Goal: Transaction & Acquisition: Purchase product/service

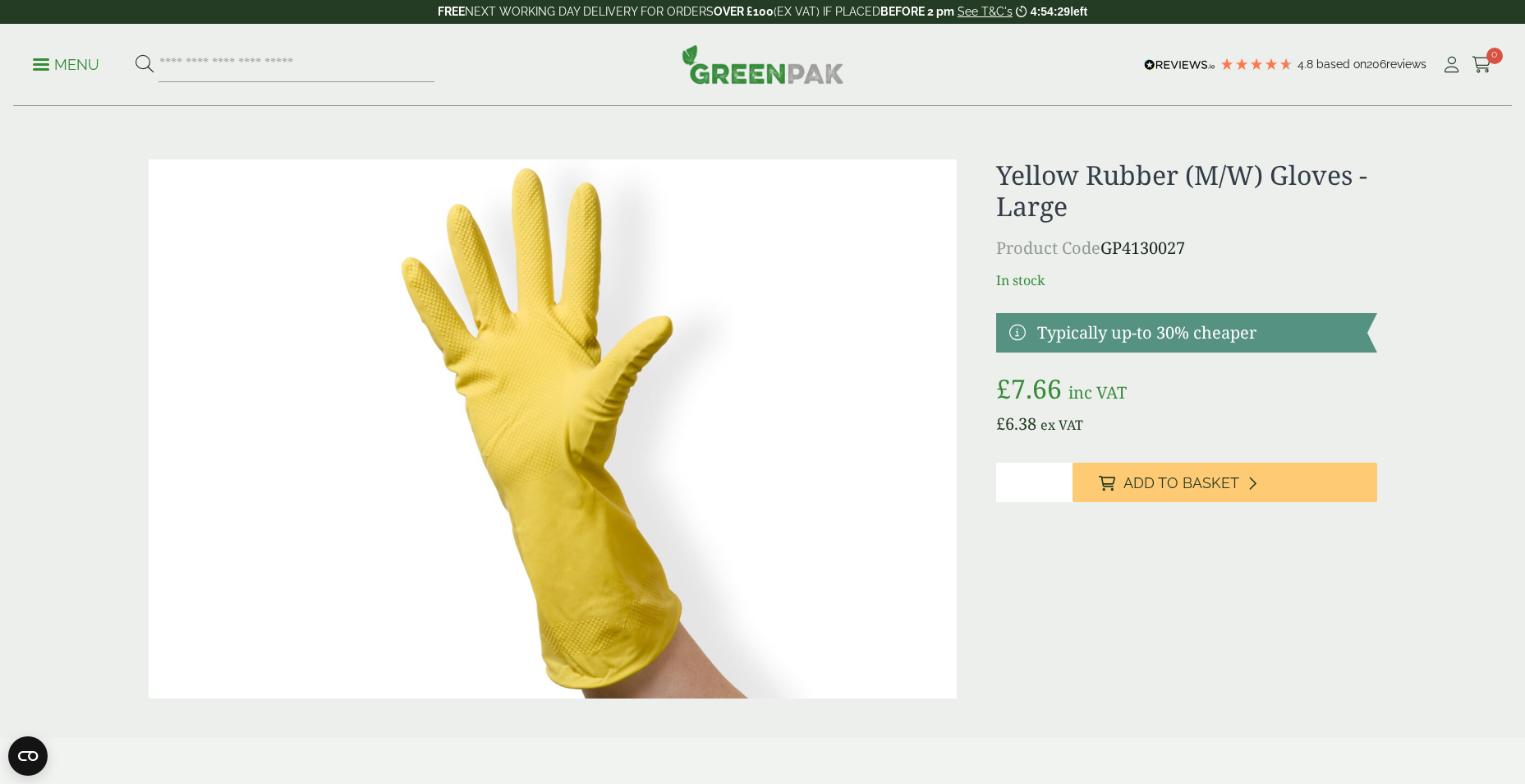
click at [48, 60] on p "Menu" at bounding box center [65, 64] width 66 height 20
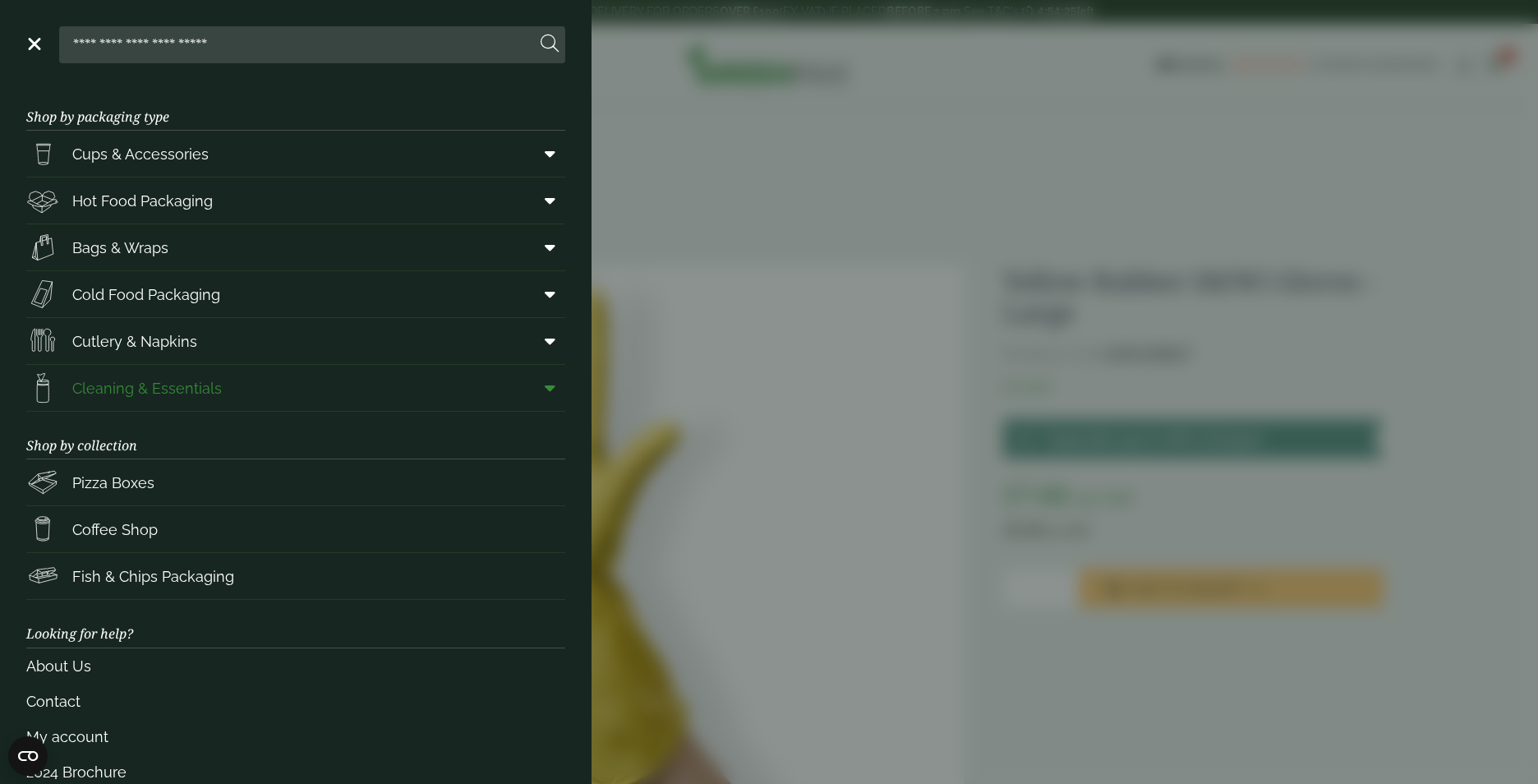
click at [545, 394] on icon at bounding box center [549, 387] width 11 height 16
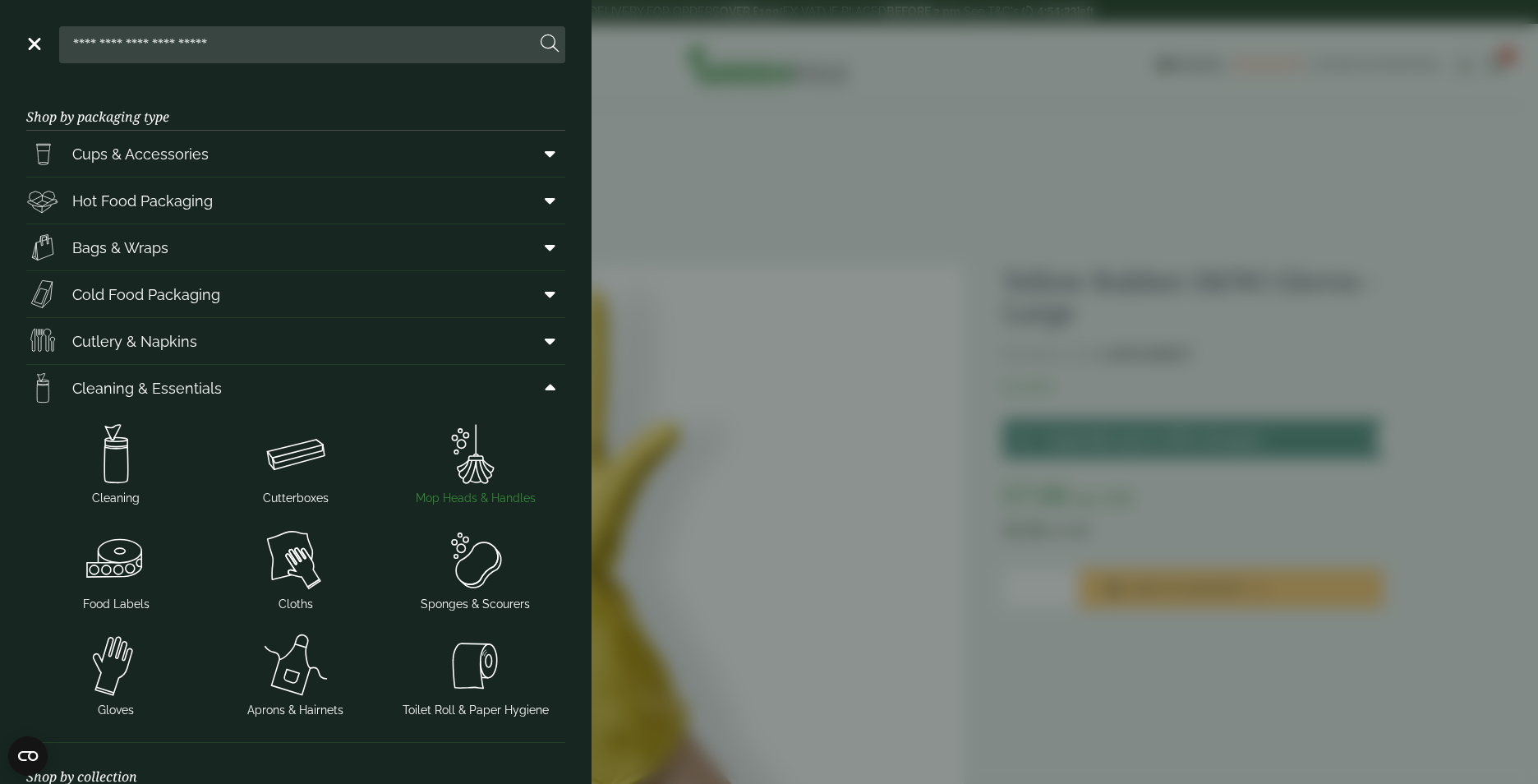
scroll to position [82, 0]
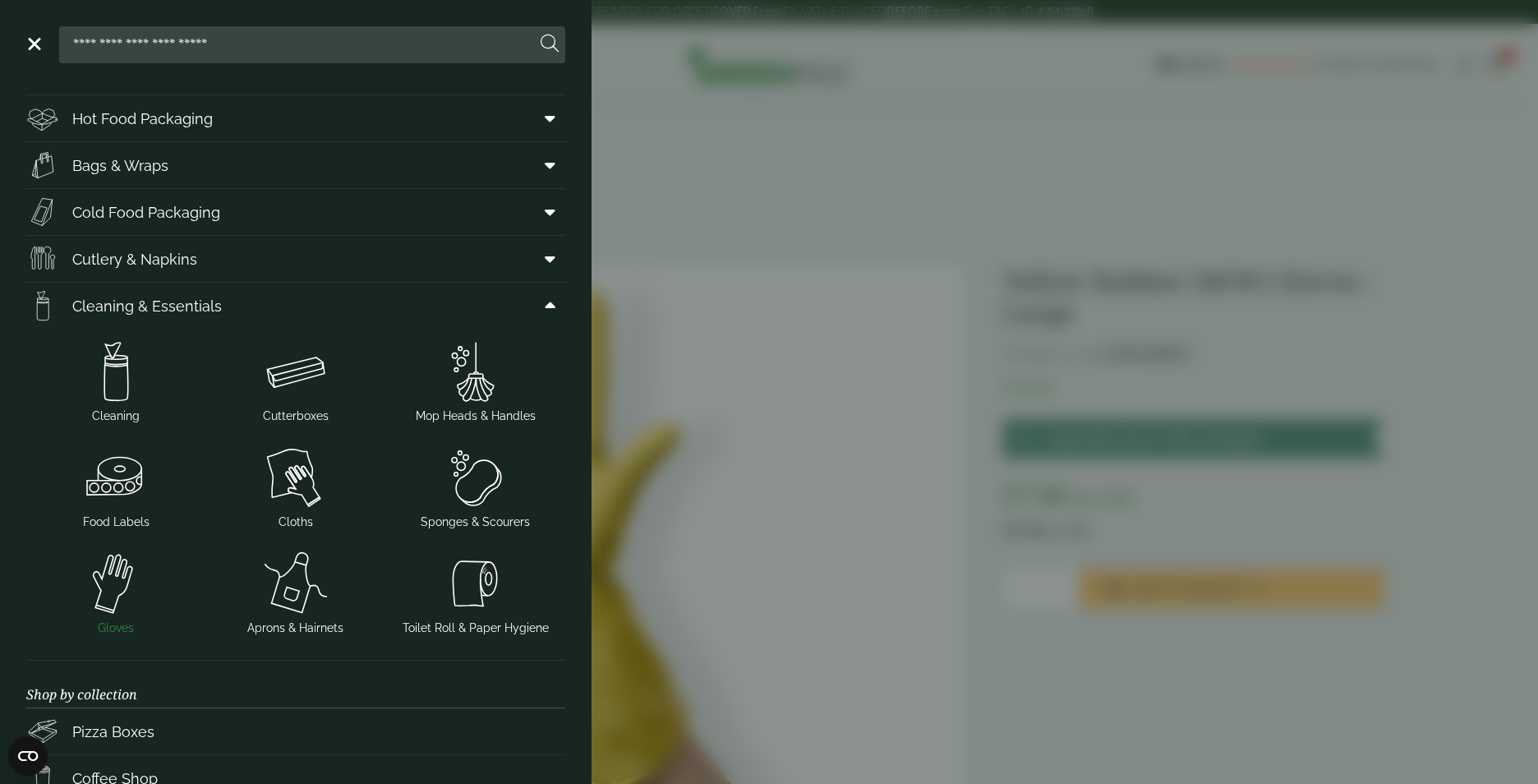
click at [120, 592] on img at bounding box center [116, 583] width 167 height 66
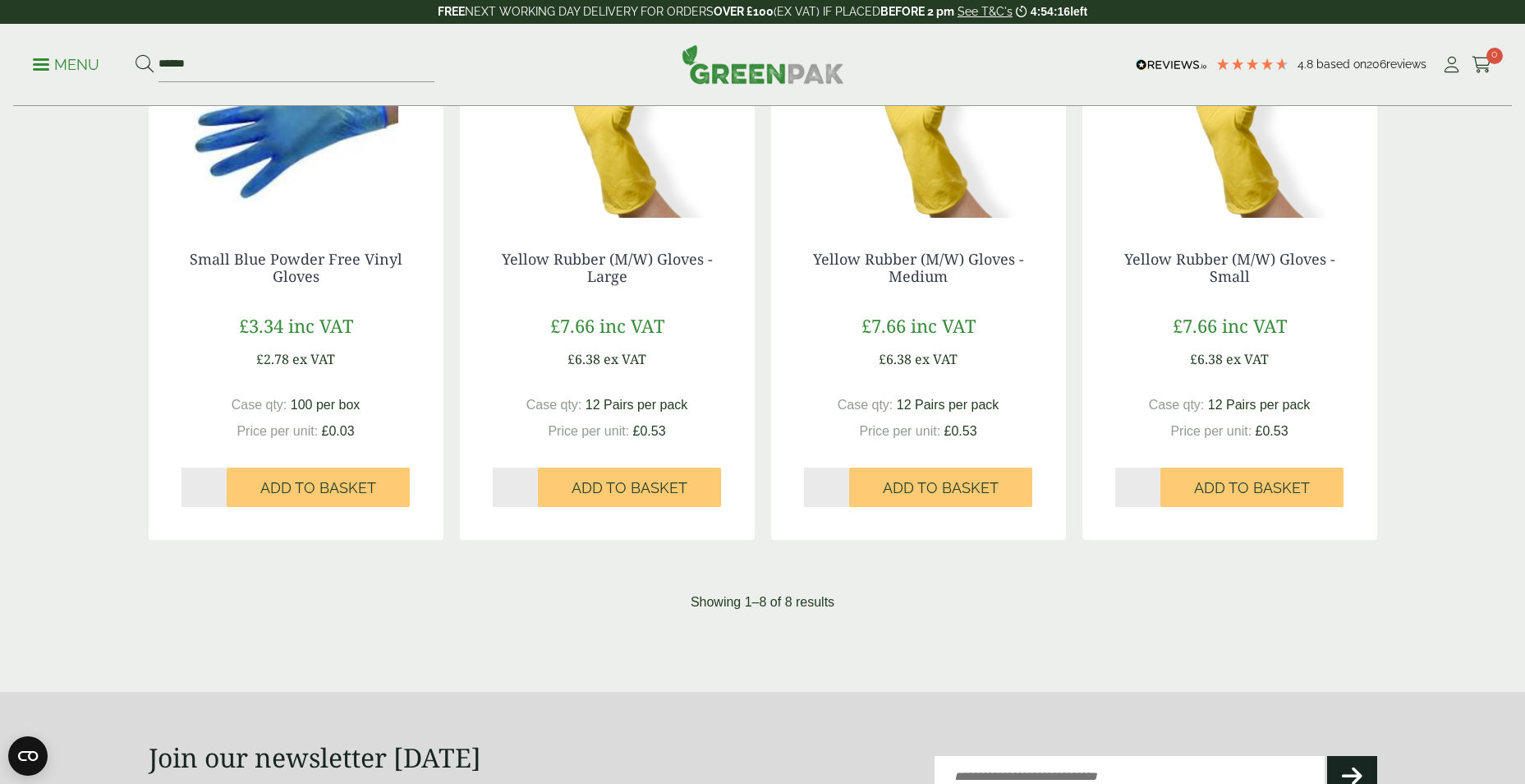
scroll to position [759, 0]
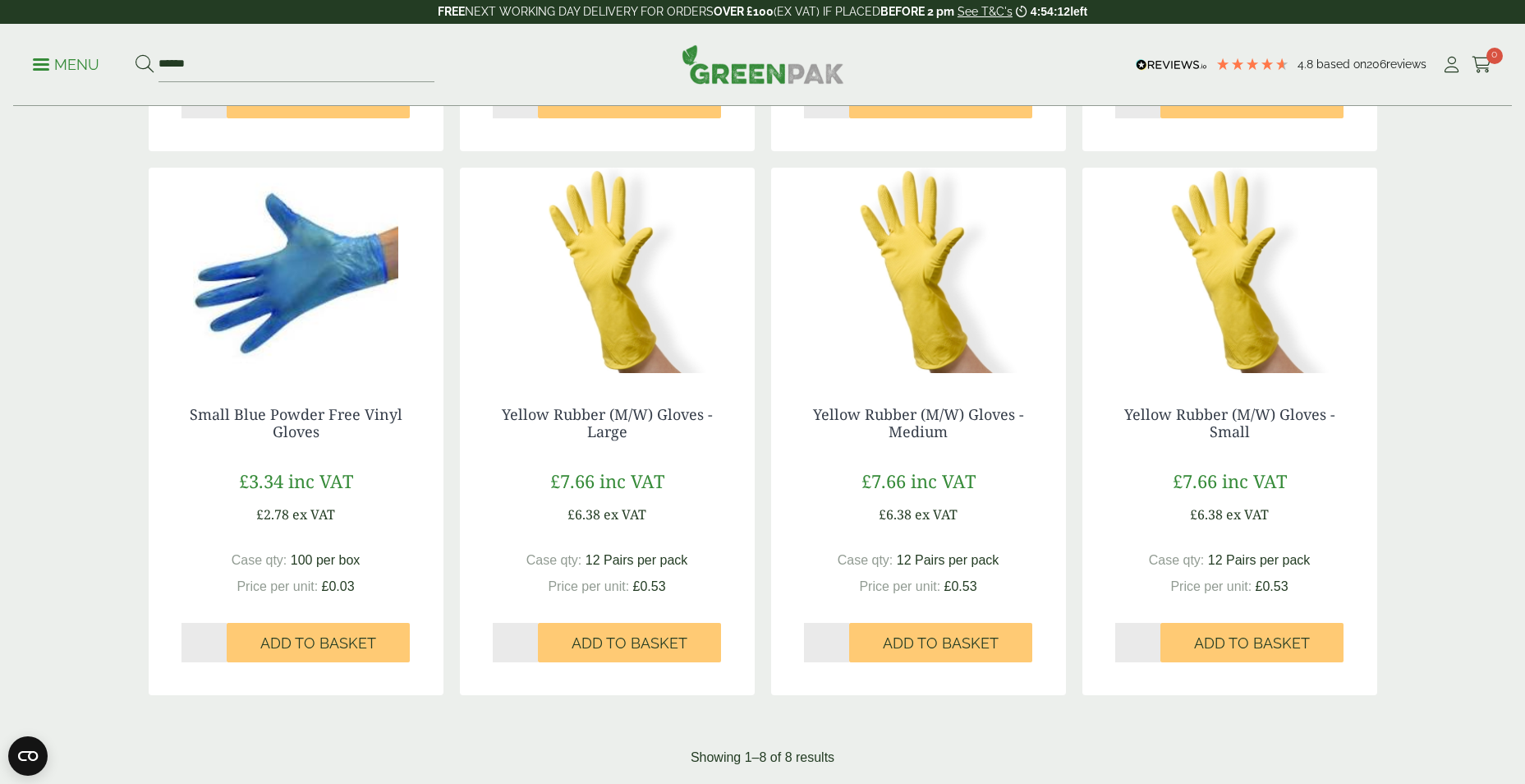
click at [613, 318] on img at bounding box center [608, 270] width 295 height 205
click at [654, 317] on img at bounding box center [608, 270] width 295 height 205
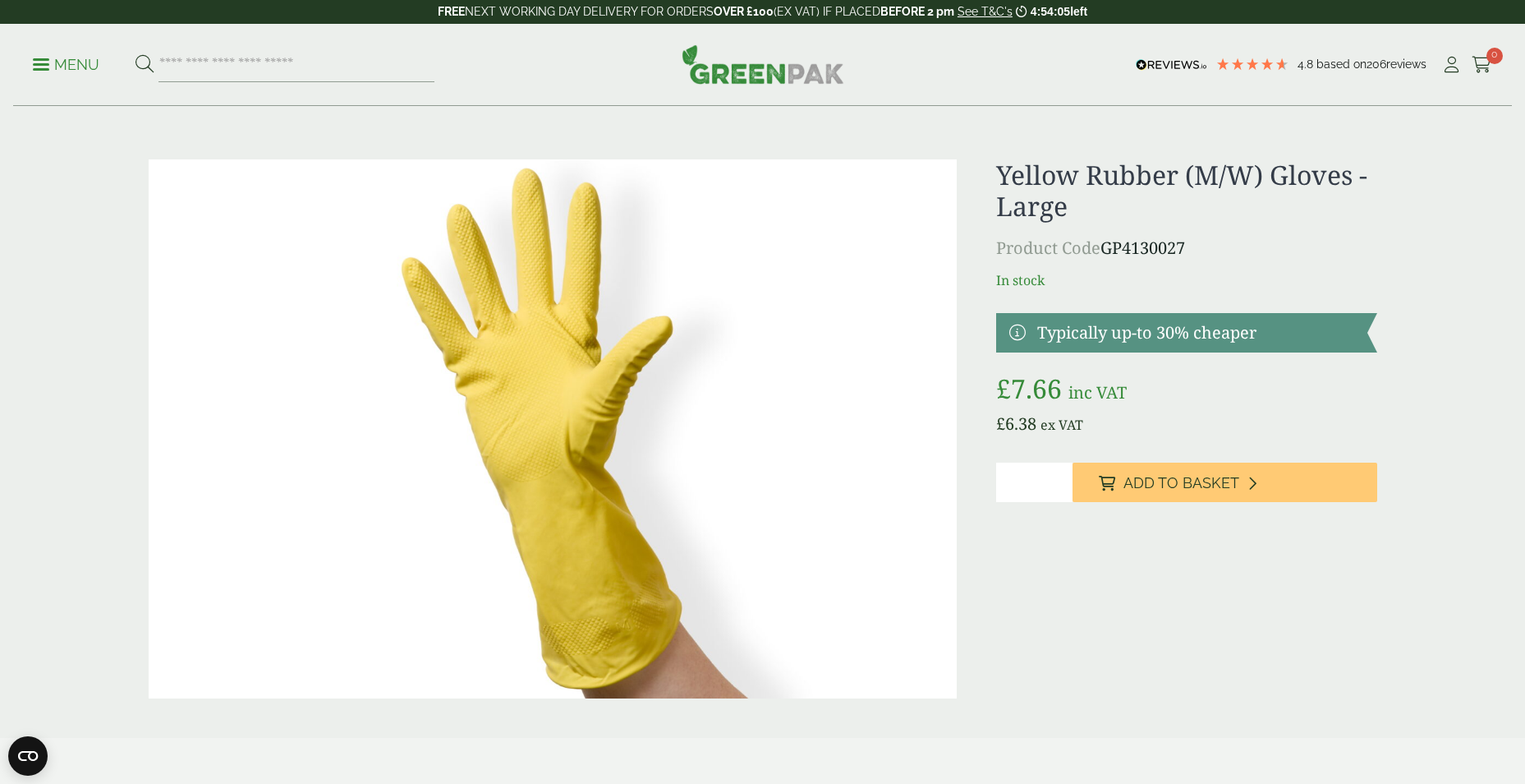
click at [590, 531] on img at bounding box center [553, 428] width 809 height 539
